Goal: Task Accomplishment & Management: Use online tool/utility

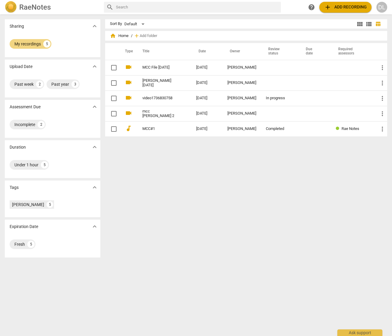
click at [35, 9] on h2 "RaeNotes" at bounding box center [35, 7] width 32 height 8
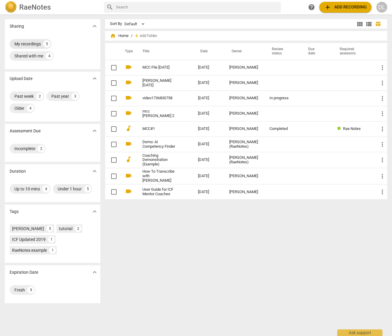
click at [34, 44] on div "My recordings" at bounding box center [27, 44] width 26 height 6
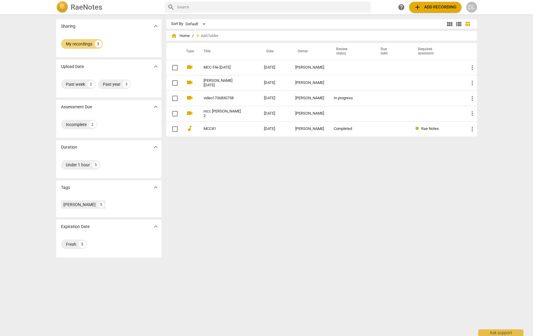
click at [392, 29] on div "Sharing expand_more My recordings 5 Upload Date expand_more Past week 2 Past ye…" at bounding box center [266, 175] width 533 height 321
click at [392, 7] on span "add Add recording" at bounding box center [435, 7] width 43 height 7
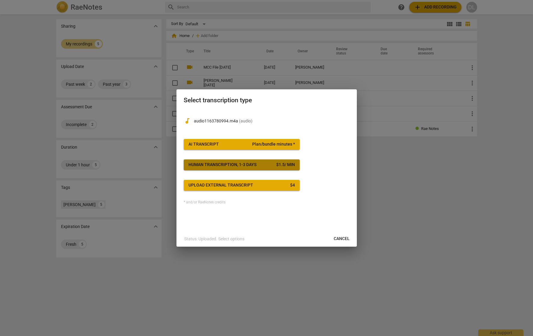
click at [260, 165] on span "Human transcription, 1-3 days $ 1.5 / min" at bounding box center [241, 165] width 106 height 6
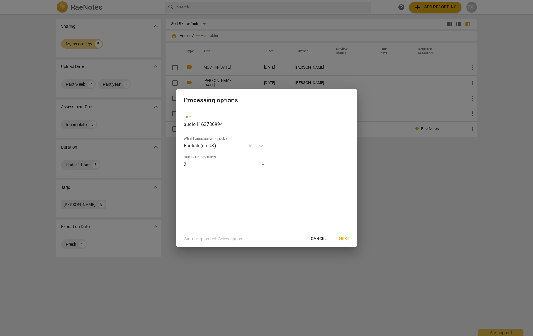
drag, startPoint x: 225, startPoint y: 123, endPoint x: 173, endPoint y: 121, distance: 52.6
click at [170, 122] on div "Processing options Title audio1163780994 What Language was spoken? English (en-…" at bounding box center [266, 168] width 533 height 336
type input "MCC Recording [DATE]"
click at [340, 239] on span "Next" at bounding box center [344, 239] width 11 height 6
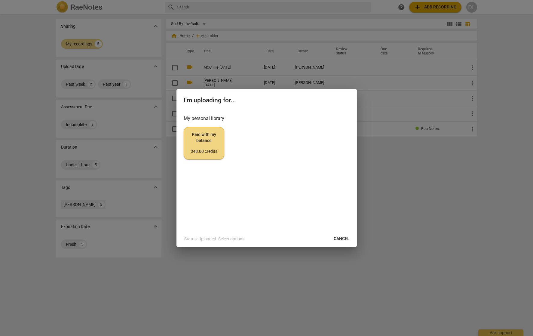
click at [205, 147] on span "Paid with my balance $48.00 credits" at bounding box center [204, 143] width 30 height 23
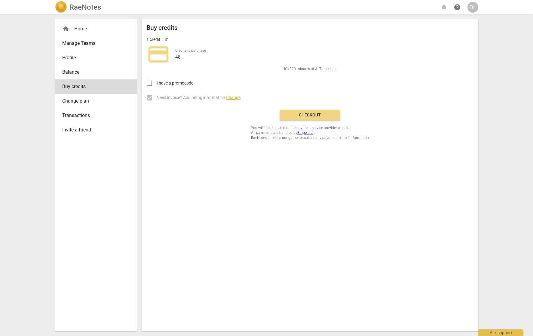
click at [314, 116] on span "Checkout" at bounding box center [310, 115] width 50 height 6
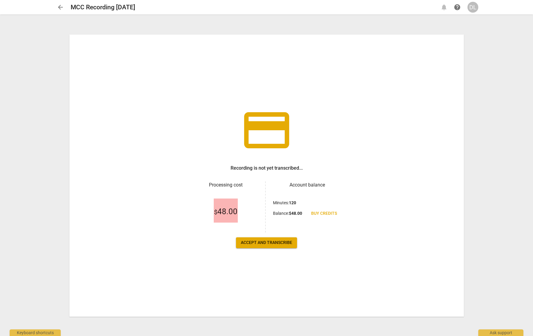
click at [265, 244] on span "Accept and transcribe" at bounding box center [266, 243] width 51 height 6
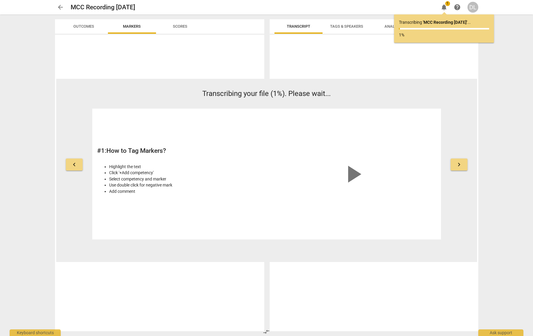
click at [60, 8] on span "arrow_back" at bounding box center [60, 7] width 7 height 7
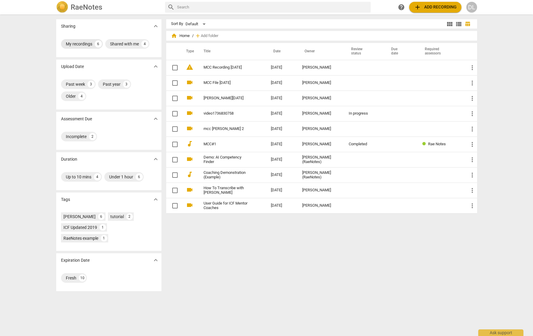
click at [83, 42] on div "My recordings" at bounding box center [79, 44] width 26 height 6
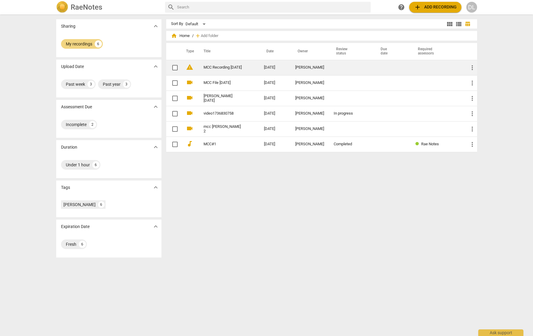
click at [218, 65] on link "MCC Recording [DATE]" at bounding box center [222, 67] width 39 height 5
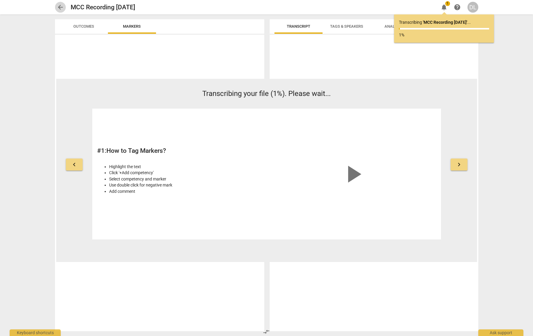
click at [59, 7] on span "arrow_back" at bounding box center [60, 7] width 7 height 7
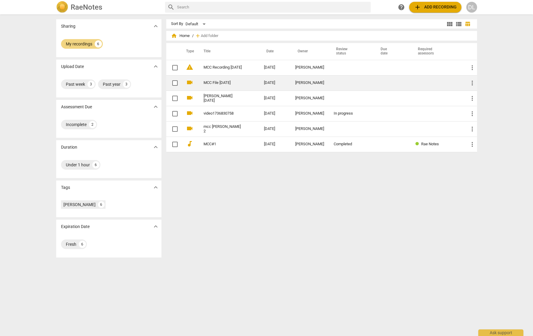
click at [215, 83] on link "MCC File [DATE]" at bounding box center [222, 83] width 39 height 5
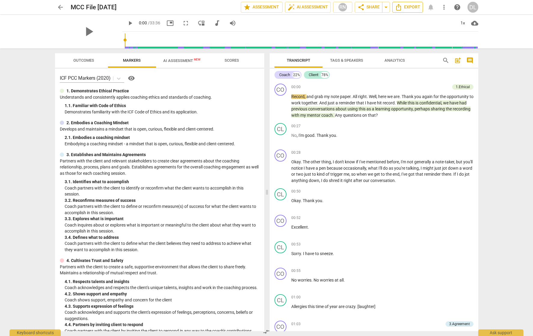
click at [404, 9] on span "Export" at bounding box center [407, 7] width 25 height 7
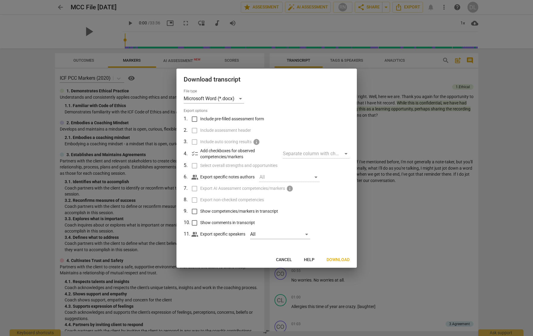
click at [339, 258] on span "Download" at bounding box center [337, 260] width 23 height 6
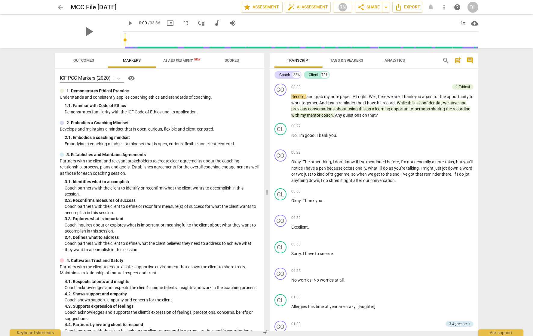
click at [62, 8] on span "arrow_back" at bounding box center [60, 7] width 7 height 7
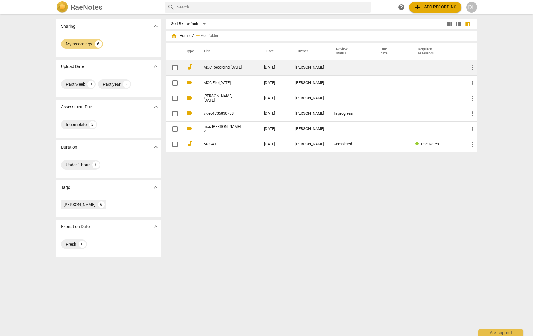
click at [219, 66] on link "MCC Recording [DATE]" at bounding box center [222, 67] width 39 height 5
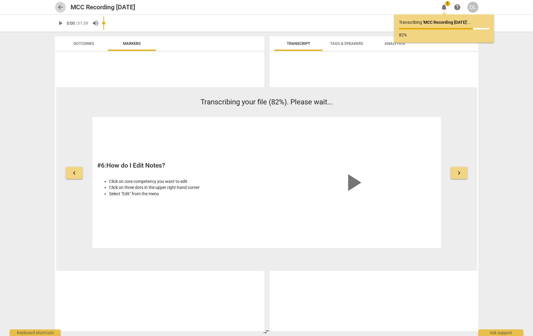
click at [57, 7] on span "arrow_back" at bounding box center [60, 7] width 7 height 7
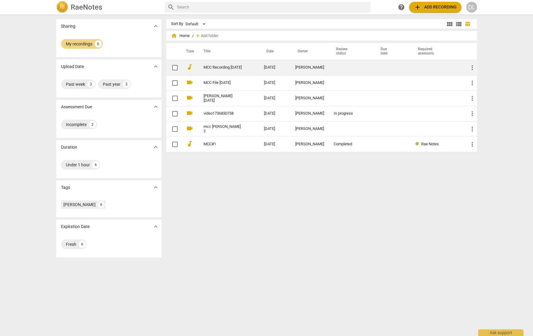
click at [214, 65] on link "MCC Recording [DATE]" at bounding box center [222, 67] width 39 height 5
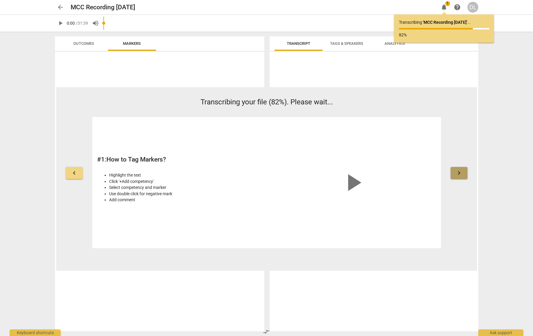
click at [460, 173] on span "keyboard_arrow_right" at bounding box center [458, 172] width 7 height 7
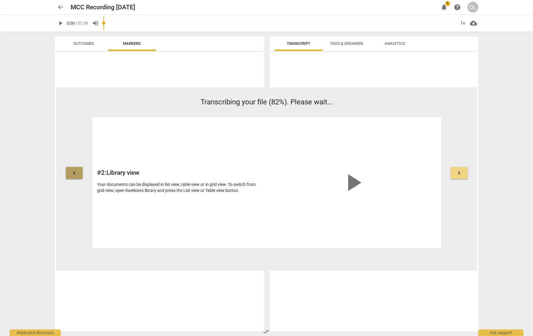
click at [71, 174] on span "keyboard_arrow_left" at bounding box center [74, 172] width 7 height 7
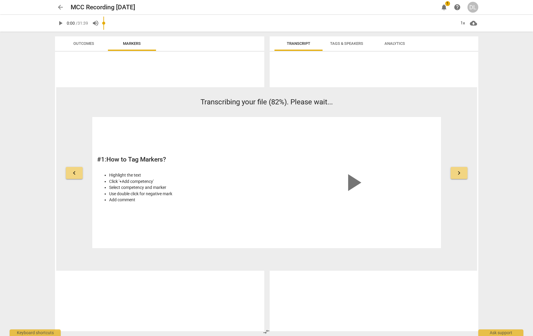
click at [73, 174] on span "keyboard_arrow_left" at bounding box center [74, 172] width 7 height 7
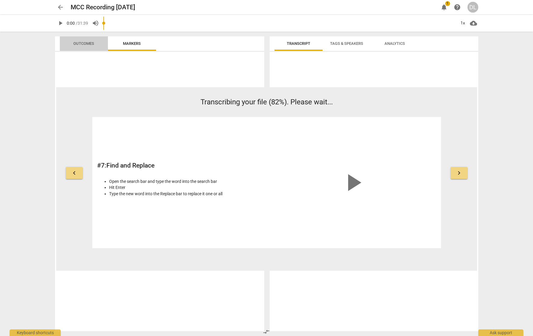
click at [85, 44] on span "Outcomes" at bounding box center [83, 43] width 21 height 5
click at [130, 42] on span "Markers" at bounding box center [132, 43] width 18 height 5
click at [445, 7] on span "notifications" at bounding box center [443, 7] width 7 height 7
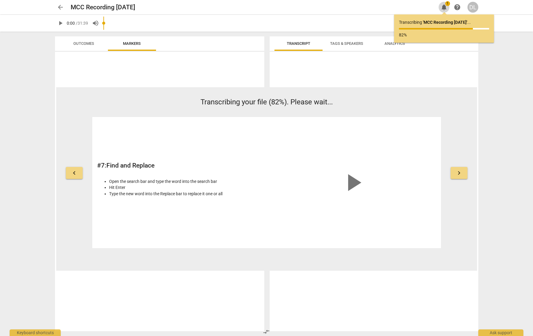
click at [445, 7] on span "notifications" at bounding box center [443, 7] width 7 height 7
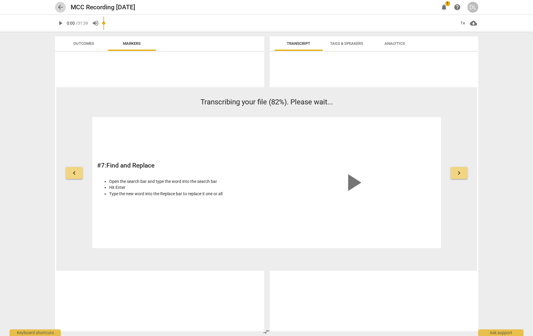
click at [60, 8] on span "arrow_back" at bounding box center [60, 7] width 7 height 7
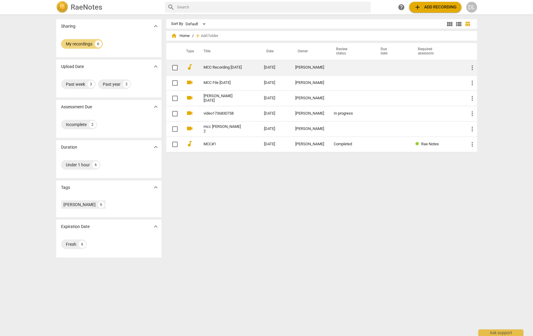
click at [218, 67] on link "MCC Recording [DATE]" at bounding box center [222, 67] width 39 height 5
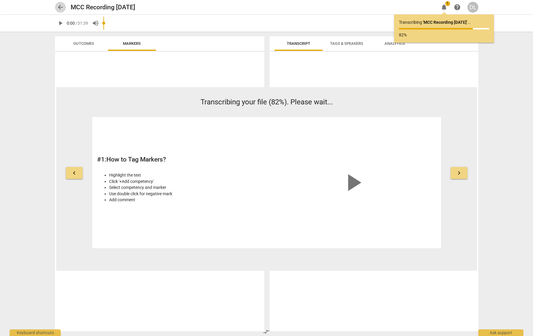
click at [60, 7] on span "arrow_back" at bounding box center [60, 7] width 7 height 7
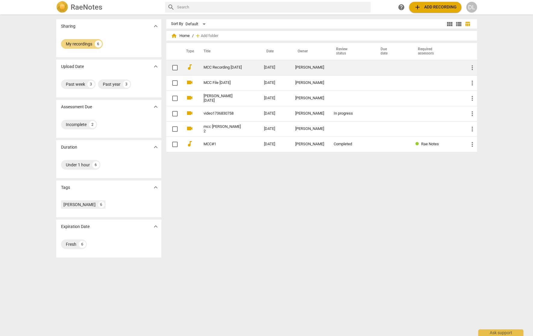
click at [214, 67] on link "MCC Recording [DATE]" at bounding box center [222, 67] width 39 height 5
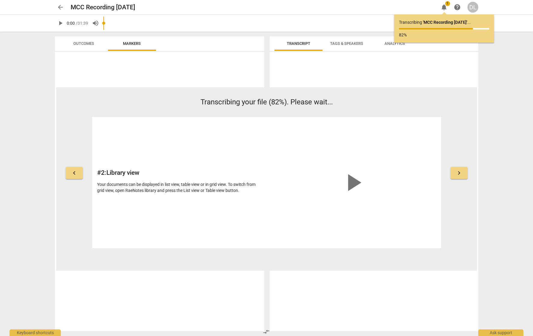
click at [457, 8] on span "help" at bounding box center [457, 7] width 7 height 7
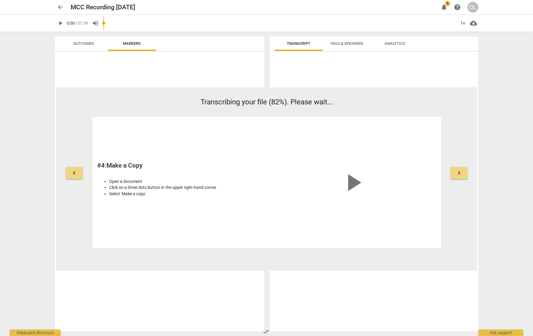
click at [444, 8] on span "notifications" at bounding box center [443, 7] width 7 height 7
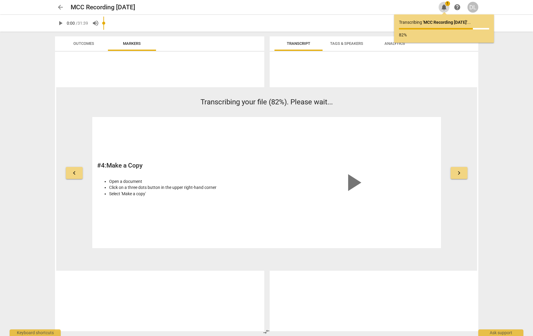
click at [444, 8] on span "notifications" at bounding box center [443, 7] width 7 height 7
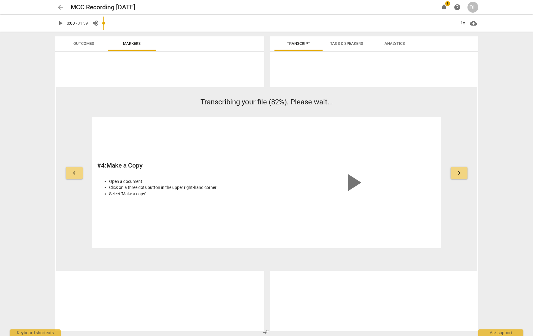
click at [62, 7] on span "arrow_back" at bounding box center [60, 7] width 7 height 7
